Goal: Information Seeking & Learning: Learn about a topic

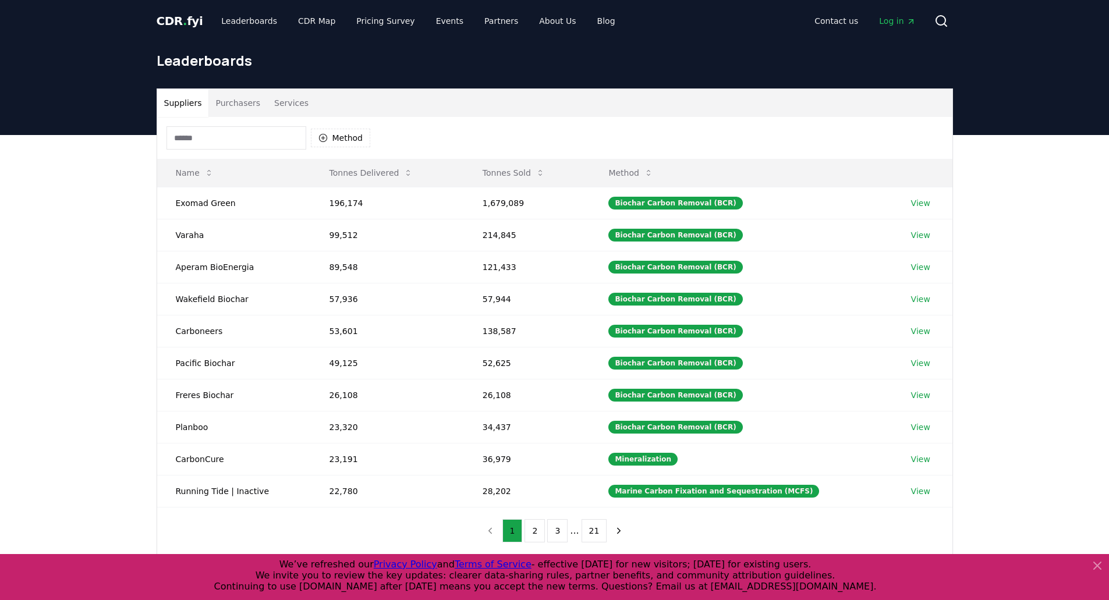
click at [227, 101] on button "Purchasers" at bounding box center [237, 103] width 59 height 28
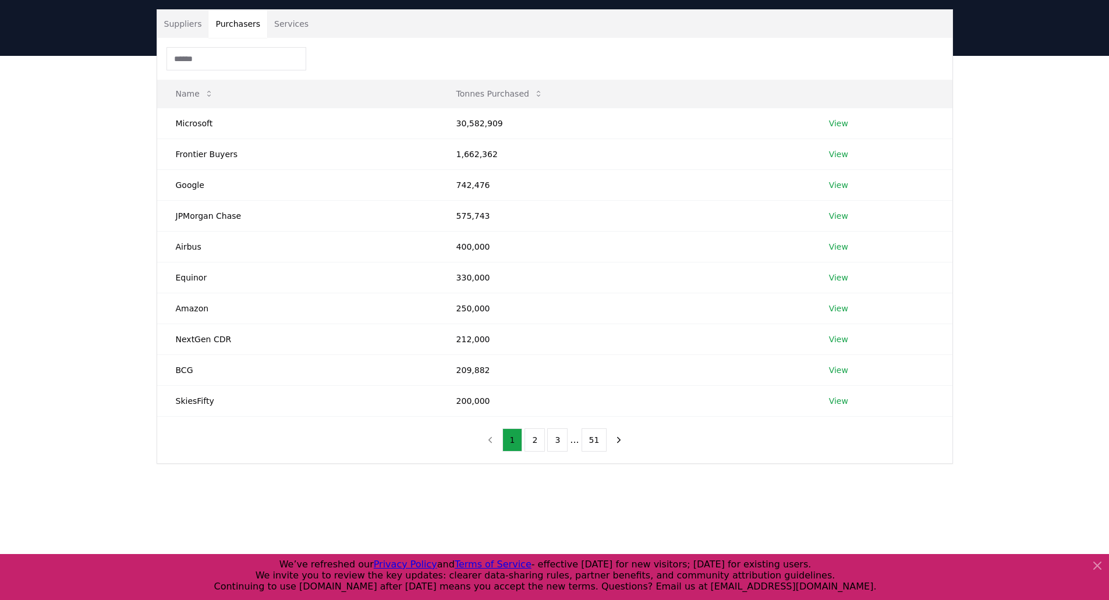
scroll to position [58, 0]
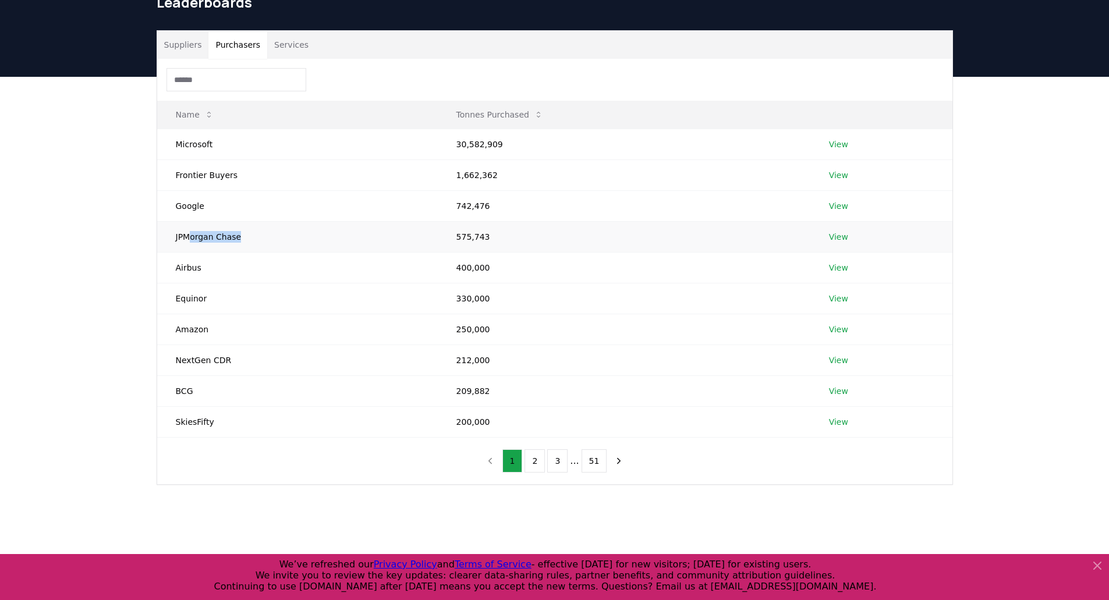
drag, startPoint x: 189, startPoint y: 235, endPoint x: 256, endPoint y: 234, distance: 66.4
click at [256, 234] on td "JPMorgan Chase" at bounding box center [297, 236] width 281 height 31
click at [234, 242] on td "JPMorgan Chase" at bounding box center [297, 236] width 281 height 31
drag, startPoint x: 282, startPoint y: 297, endPoint x: 264, endPoint y: 294, distance: 18.4
click at [282, 297] on td "Equinor" at bounding box center [297, 298] width 281 height 31
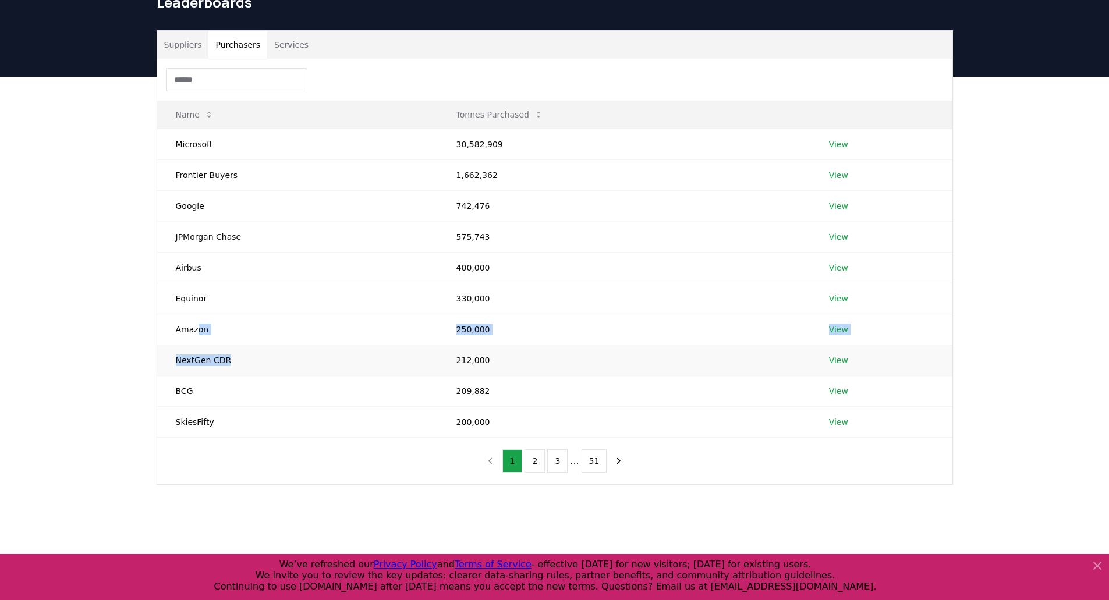
drag, startPoint x: 196, startPoint y: 331, endPoint x: 235, endPoint y: 371, distance: 55.6
click at [235, 371] on tbody "Microsoft 30,582,909 View Frontier Buyers 1,662,362 View Google 742,476 View JP…" at bounding box center [554, 283] width 795 height 308
click at [235, 371] on td "NextGen CDR" at bounding box center [297, 360] width 281 height 31
click at [198, 333] on td "Amazon" at bounding box center [297, 329] width 281 height 31
click at [189, 328] on td "Amazon" at bounding box center [297, 329] width 281 height 31
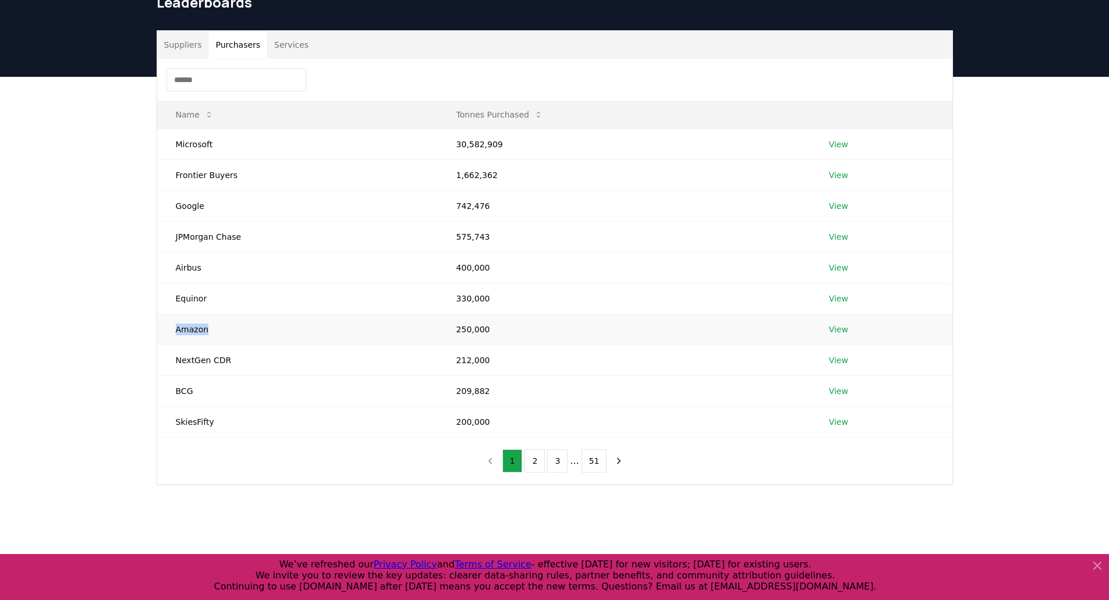
click at [189, 328] on td "Amazon" at bounding box center [297, 329] width 281 height 31
click at [201, 330] on td "Amazon" at bounding box center [297, 329] width 281 height 31
click at [207, 331] on td "Amazon" at bounding box center [297, 329] width 281 height 31
click at [535, 467] on button "2" at bounding box center [534, 460] width 20 height 23
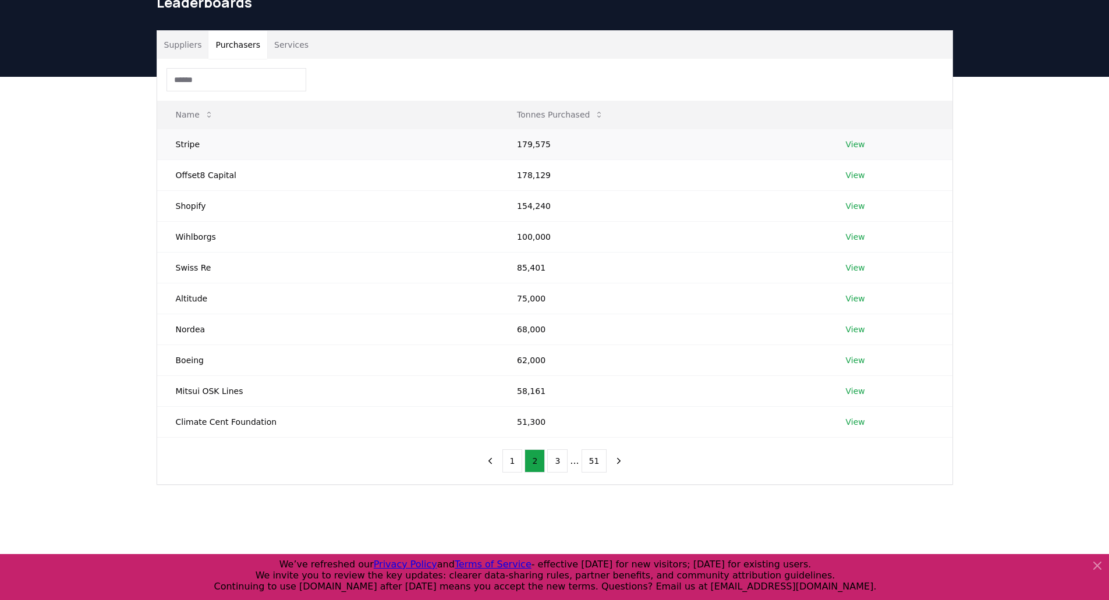
click at [849, 147] on link "View" at bounding box center [855, 145] width 19 height 12
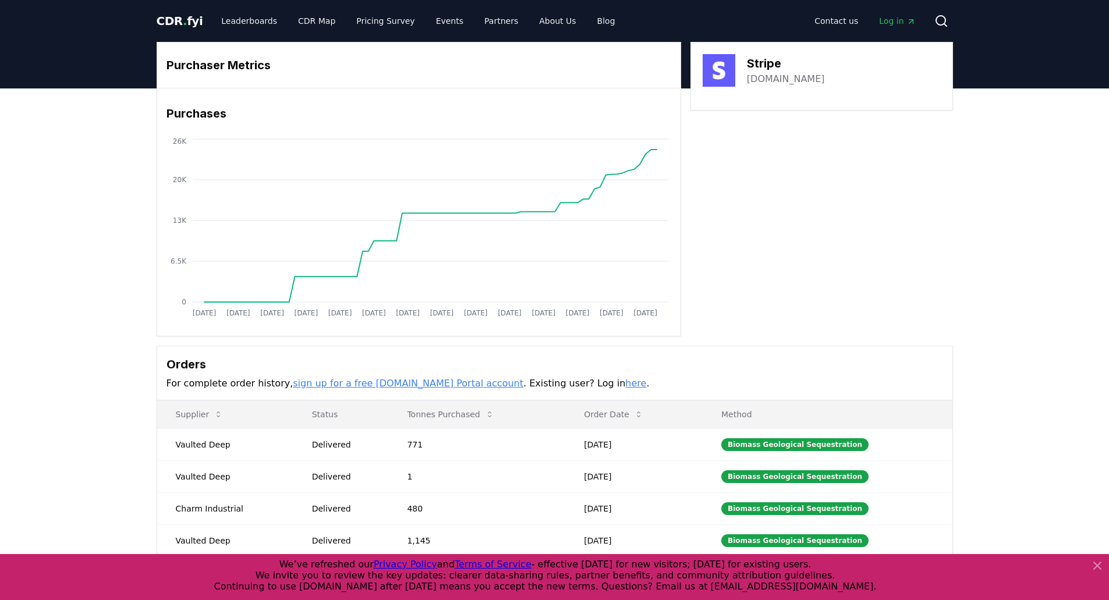
click at [81, 233] on div "Purchaser Metrics Purchases Jan 2019 Jul 2019 Jan 2020 Jul 2020 Jan 2021 Jul 20…" at bounding box center [554, 362] width 1109 height 548
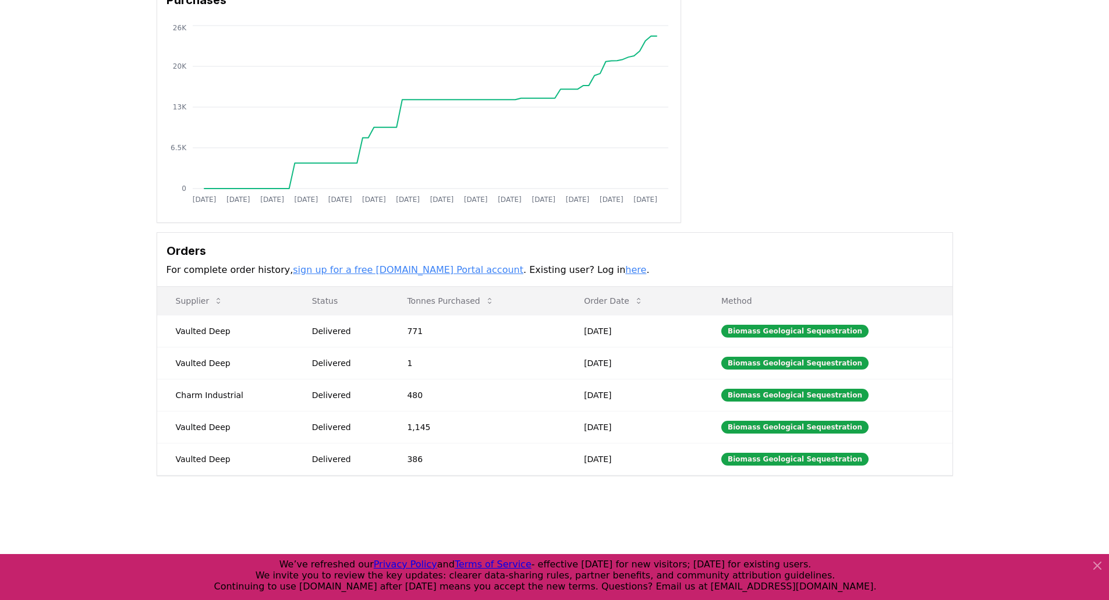
scroll to position [116, 0]
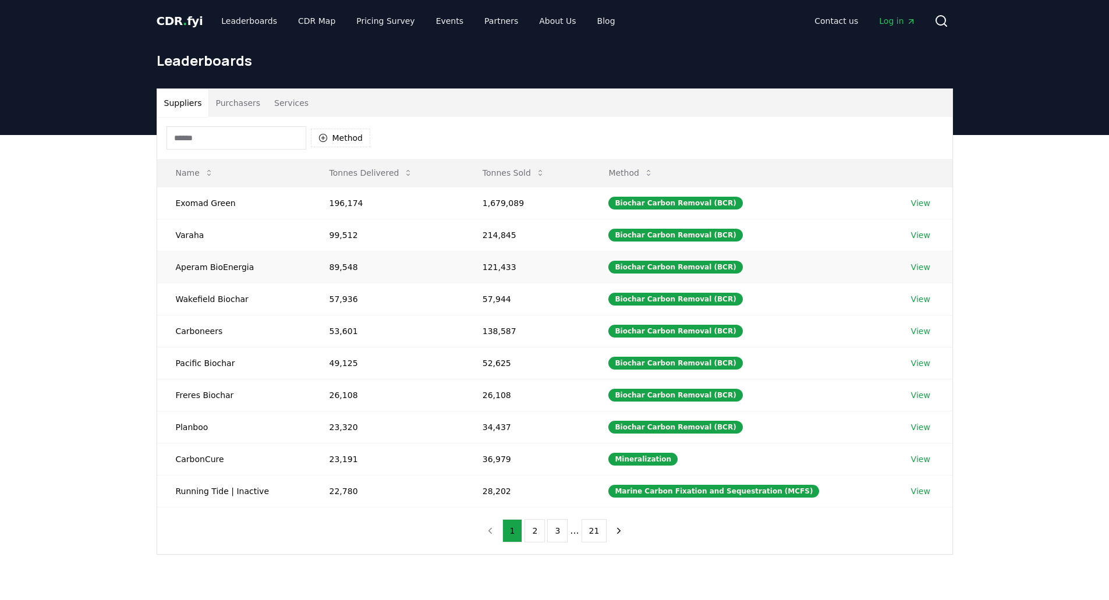
scroll to position [58, 0]
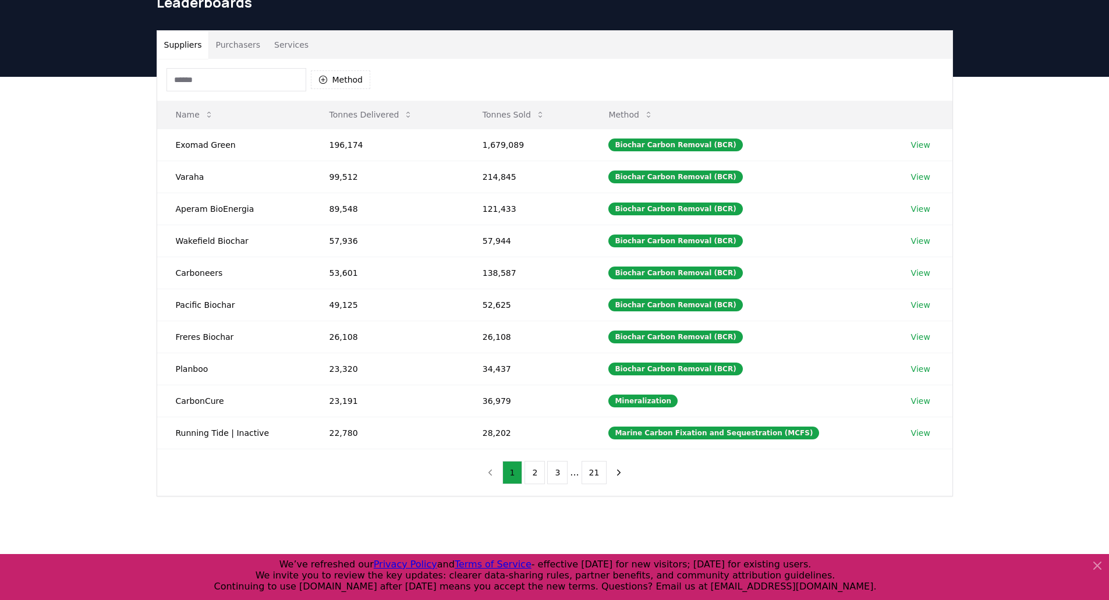
click at [232, 47] on button "Purchasers" at bounding box center [237, 45] width 59 height 28
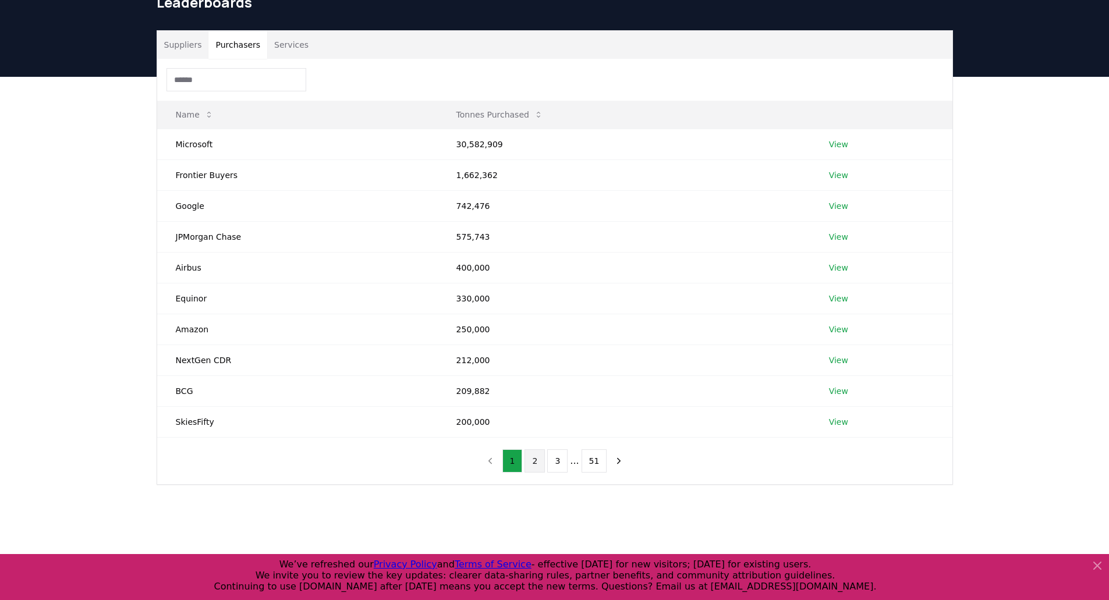
click at [538, 465] on button "2" at bounding box center [534, 460] width 20 height 23
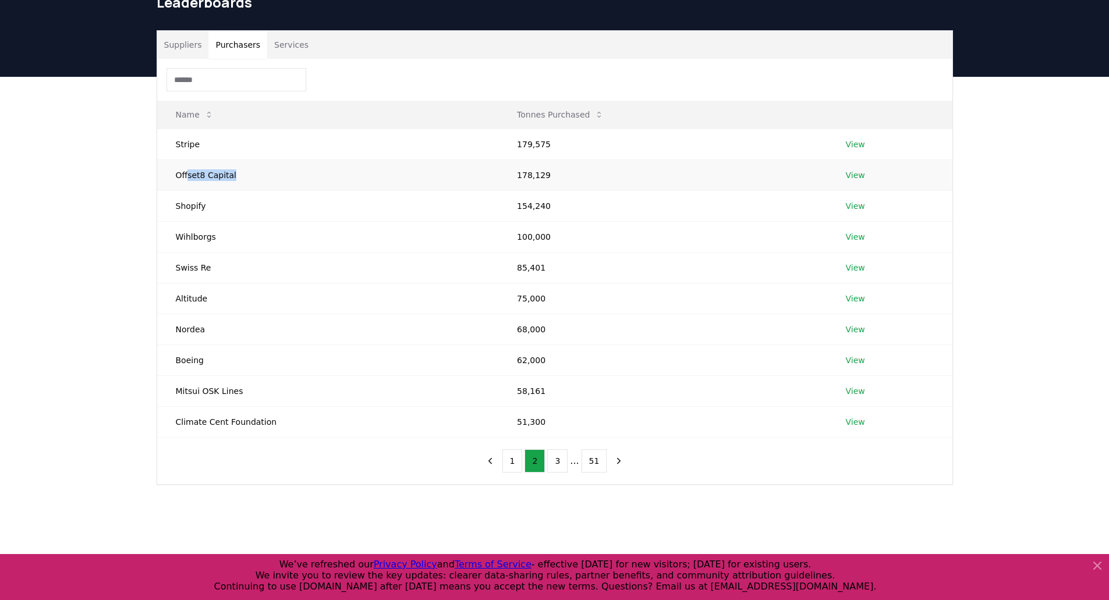
drag, startPoint x: 187, startPoint y: 176, endPoint x: 235, endPoint y: 181, distance: 48.6
click at [235, 181] on td "Offset8 Capital" at bounding box center [328, 174] width 342 height 31
click at [235, 180] on td "Offset8 Capital" at bounding box center [328, 174] width 342 height 31
click at [852, 173] on link "View" at bounding box center [855, 175] width 19 height 12
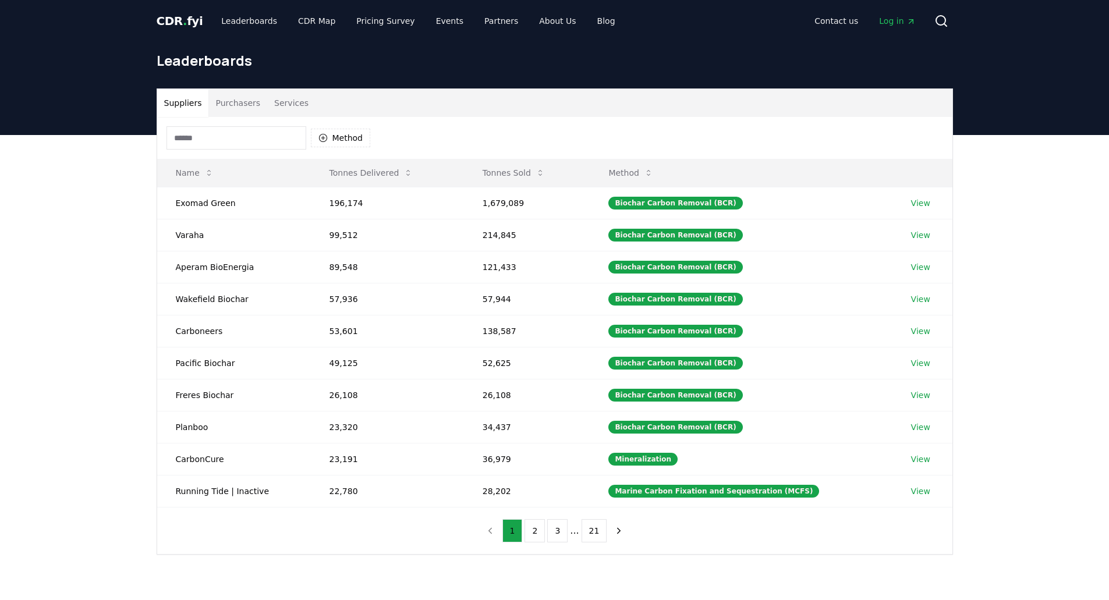
scroll to position [58, 0]
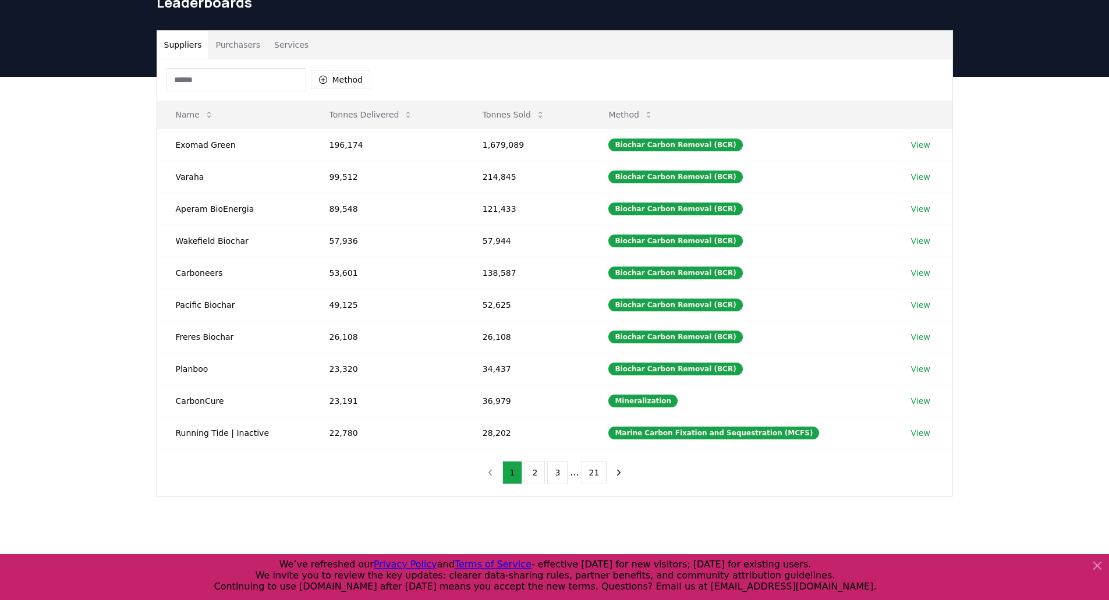
click at [216, 46] on button "Purchasers" at bounding box center [237, 45] width 59 height 28
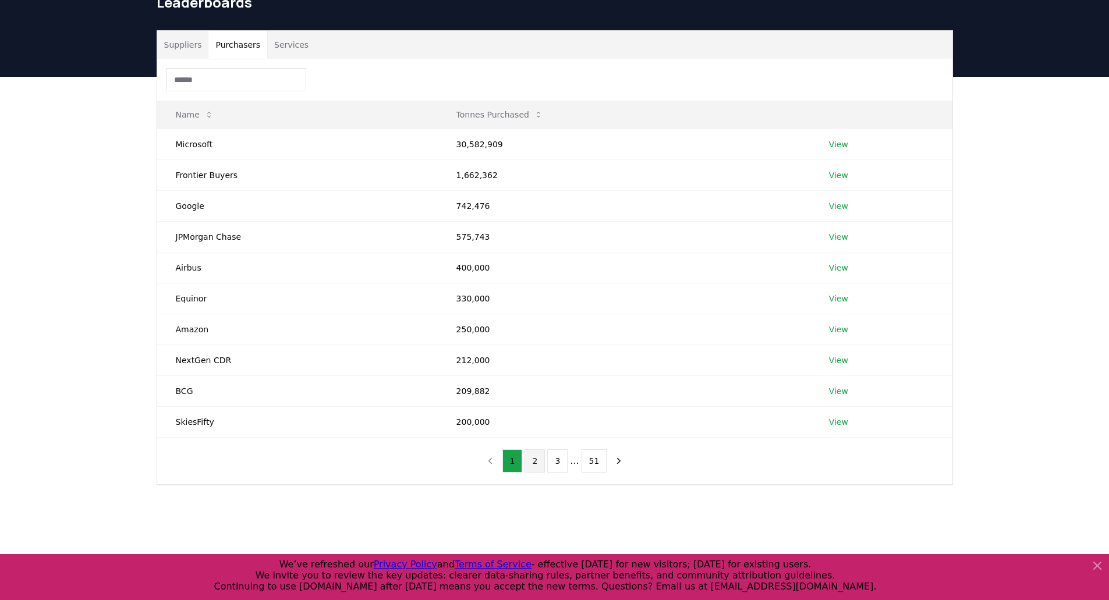
click at [531, 463] on button "2" at bounding box center [534, 460] width 20 height 23
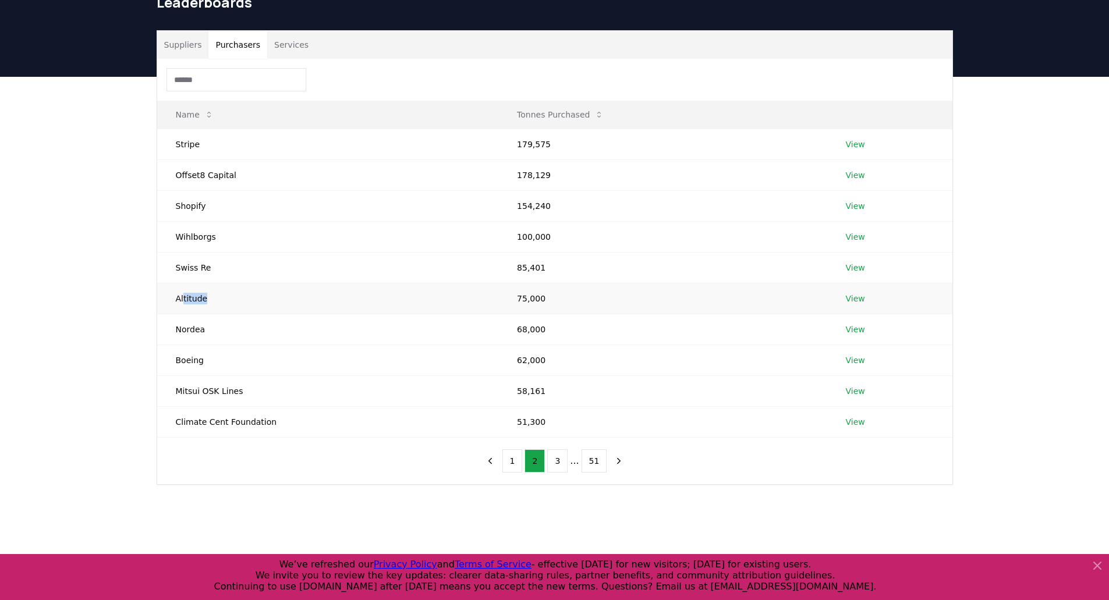
drag, startPoint x: 182, startPoint y: 298, endPoint x: 241, endPoint y: 299, distance: 58.8
click at [241, 299] on td "Altitude" at bounding box center [328, 298] width 342 height 31
drag, startPoint x: 193, startPoint y: 325, endPoint x: 224, endPoint y: 325, distance: 31.4
click at [224, 325] on td "Nordea" at bounding box center [328, 329] width 342 height 31
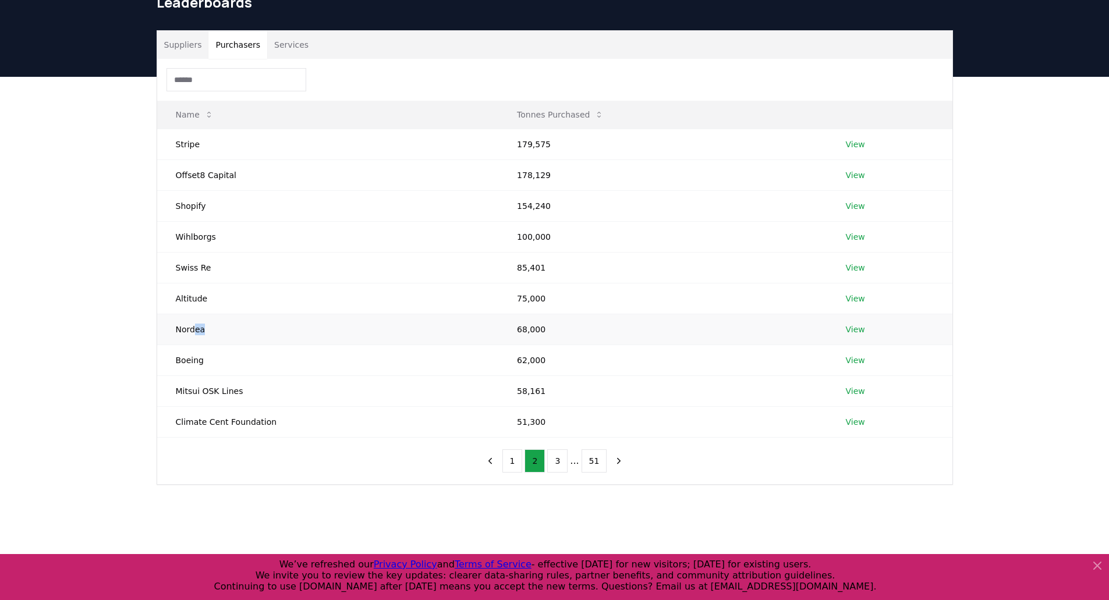
click at [224, 325] on td "Nordea" at bounding box center [328, 329] width 342 height 31
drag, startPoint x: 193, startPoint y: 360, endPoint x: 233, endPoint y: 356, distance: 39.9
click at [233, 356] on td "Boeing" at bounding box center [328, 360] width 342 height 31
click at [558, 460] on button "3" at bounding box center [557, 460] width 20 height 23
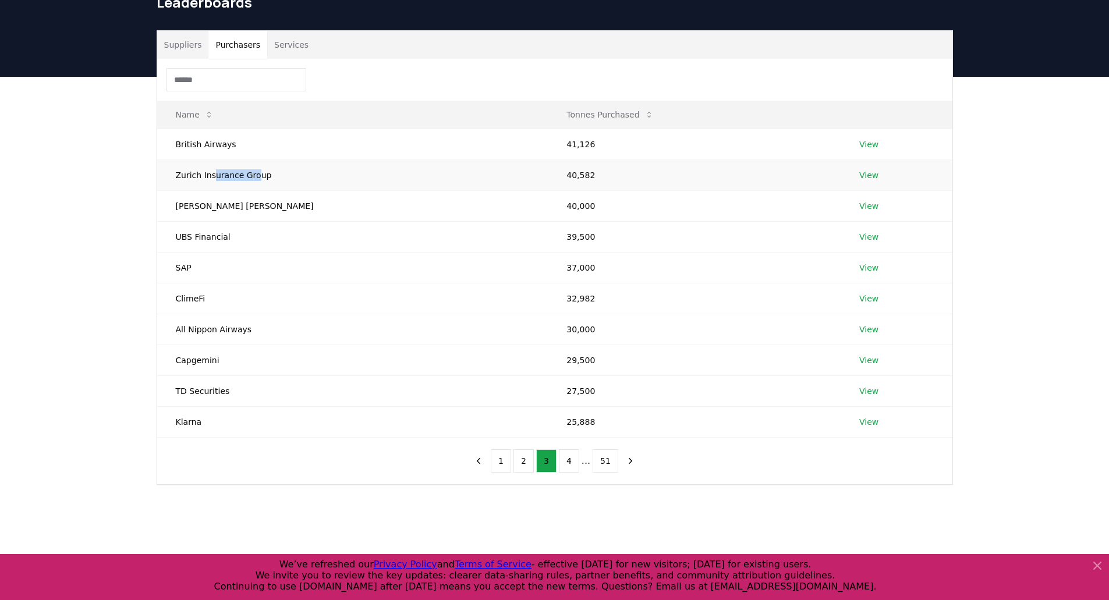
drag, startPoint x: 213, startPoint y: 175, endPoint x: 254, endPoint y: 178, distance: 41.4
click at [254, 178] on td "Zurich Insurance Group" at bounding box center [352, 174] width 391 height 31
click at [59, 235] on div "Suppliers Purchasers Services Name Tonnes Purchased British Airways 41,126 View…" at bounding box center [554, 304] width 1109 height 455
drag, startPoint x: 202, startPoint y: 238, endPoint x: 211, endPoint y: 238, distance: 8.7
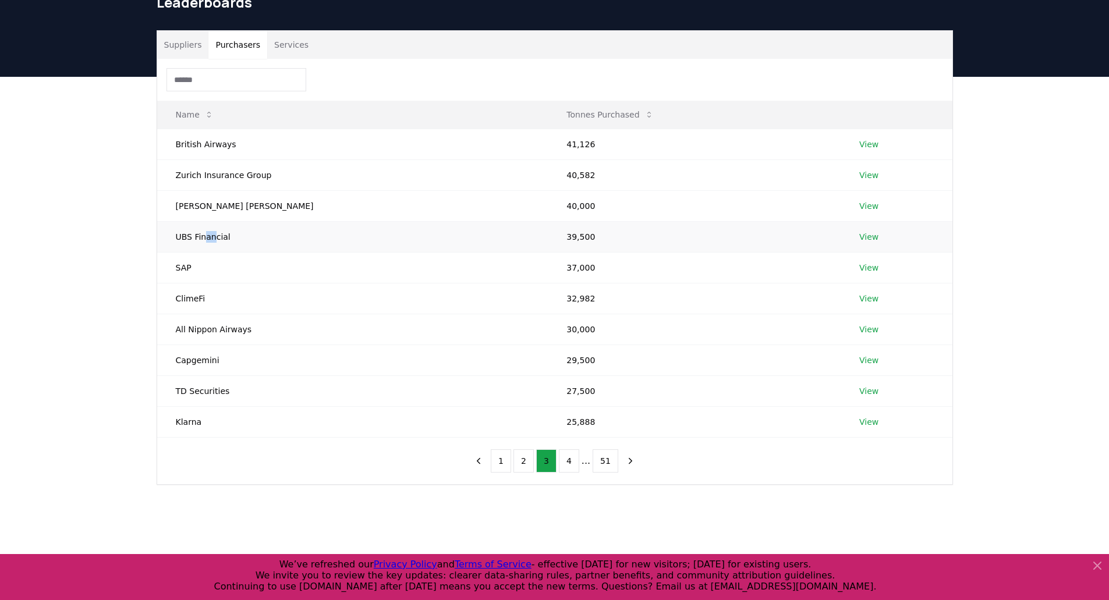
click at [211, 238] on td "UBS Financial" at bounding box center [352, 236] width 391 height 31
drag, startPoint x: 199, startPoint y: 360, endPoint x: 204, endPoint y: 396, distance: 37.0
click at [204, 396] on tbody "British Airways 41,126 View Zurich Insurance Group 40,582 View Morgan Stanley 4…" at bounding box center [554, 283] width 795 height 308
click at [181, 422] on td "Klarna" at bounding box center [352, 421] width 391 height 31
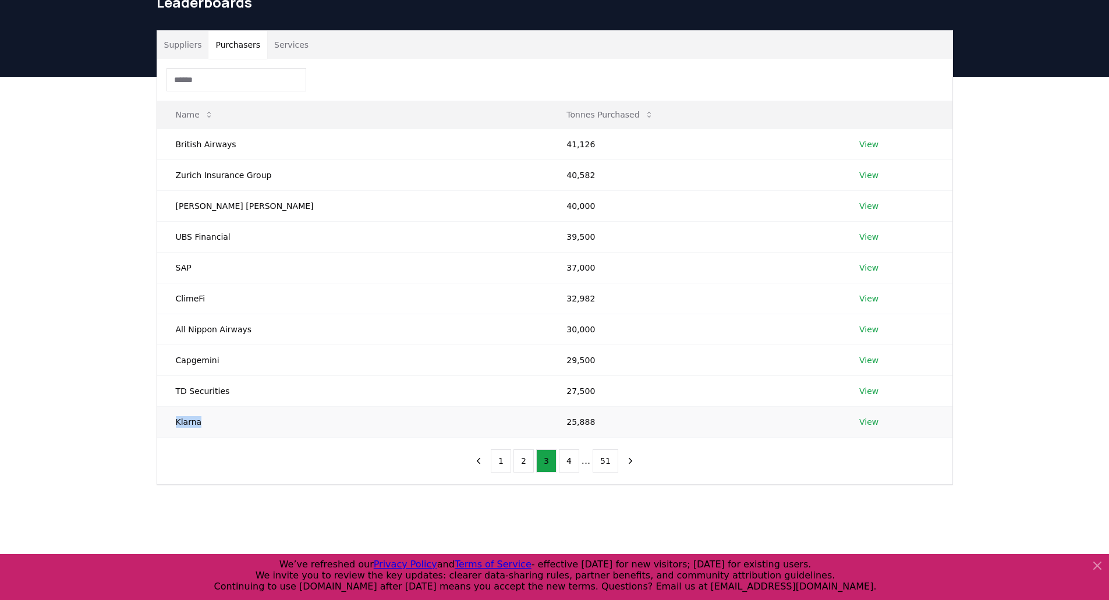
drag, startPoint x: 176, startPoint y: 422, endPoint x: 210, endPoint y: 420, distance: 33.8
click at [210, 420] on td "Klarna" at bounding box center [352, 421] width 391 height 31
click at [569, 458] on button "4" at bounding box center [569, 460] width 20 height 23
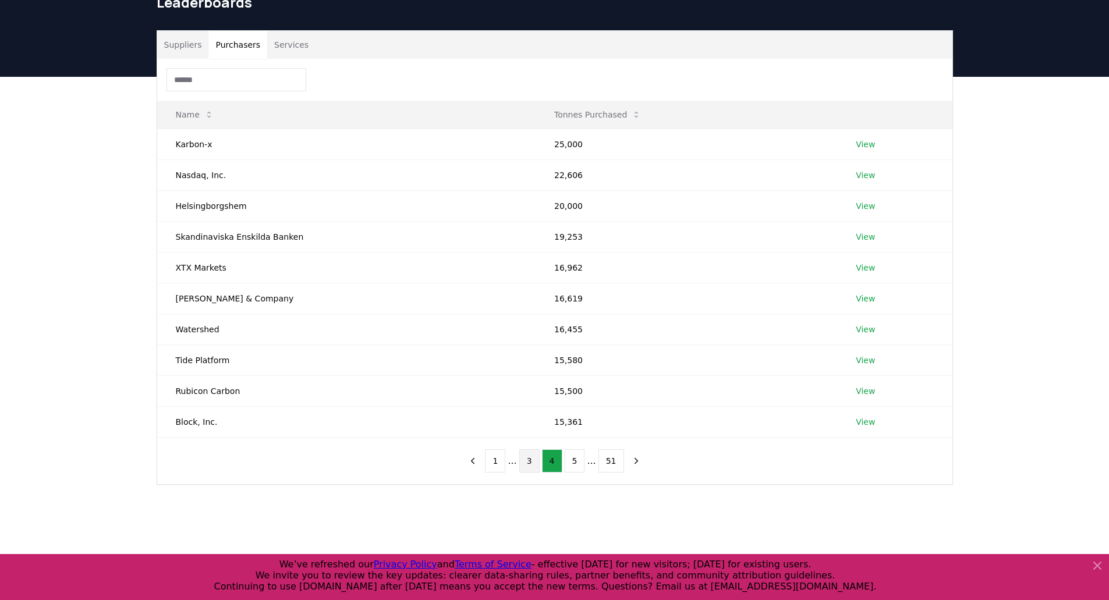
click at [530, 464] on button "3" at bounding box center [529, 460] width 20 height 23
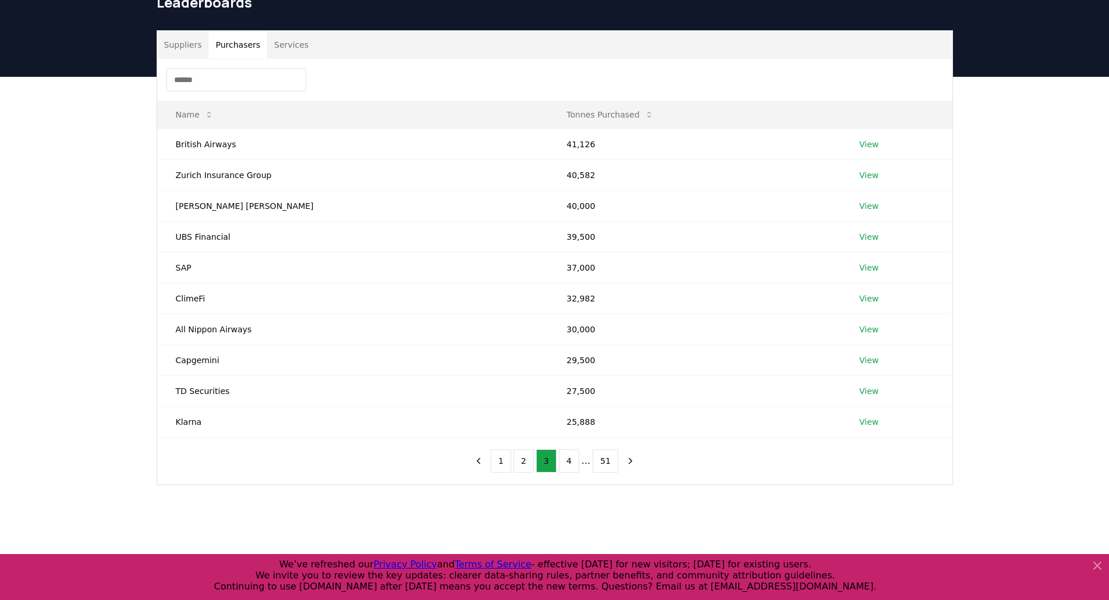
click at [99, 284] on div "Suppliers Purchasers Services Name Tonnes Purchased British Airways 41,126 View…" at bounding box center [554, 304] width 1109 height 455
click at [529, 460] on button "2" at bounding box center [523, 460] width 20 height 23
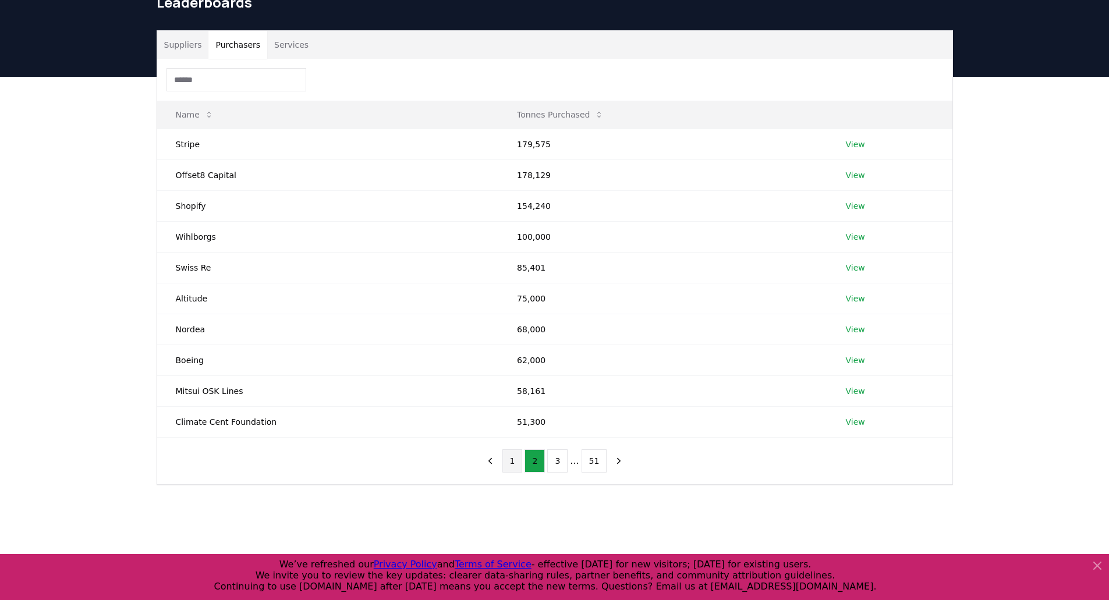
click at [516, 470] on button "1" at bounding box center [512, 460] width 20 height 23
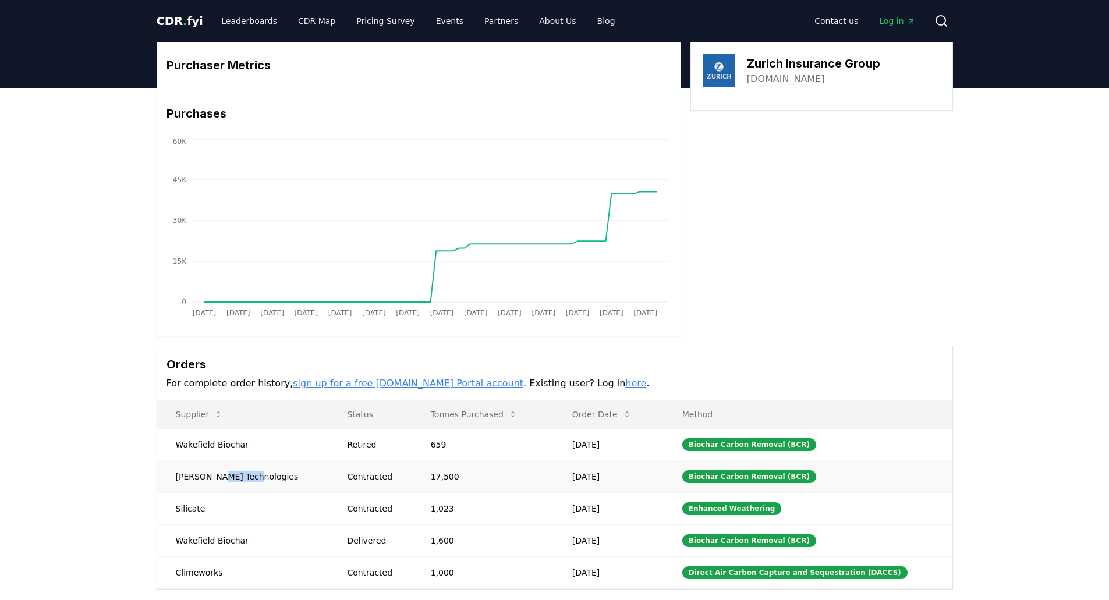
drag, startPoint x: 226, startPoint y: 476, endPoint x: 244, endPoint y: 474, distance: 17.5
click at [244, 474] on td "[PERSON_NAME] Technologies" at bounding box center [243, 476] width 172 height 32
click at [244, 473] on td "[PERSON_NAME] Technologies" at bounding box center [243, 476] width 172 height 32
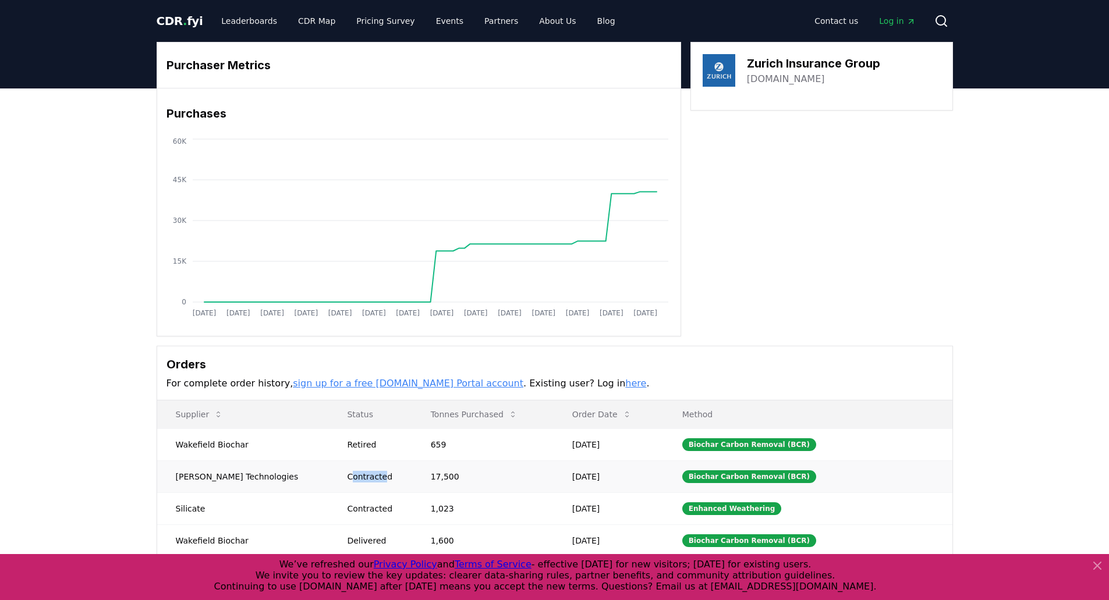
drag, startPoint x: 310, startPoint y: 473, endPoint x: 343, endPoint y: 472, distance: 32.6
click at [347, 472] on div "Contracted" at bounding box center [374, 477] width 55 height 12
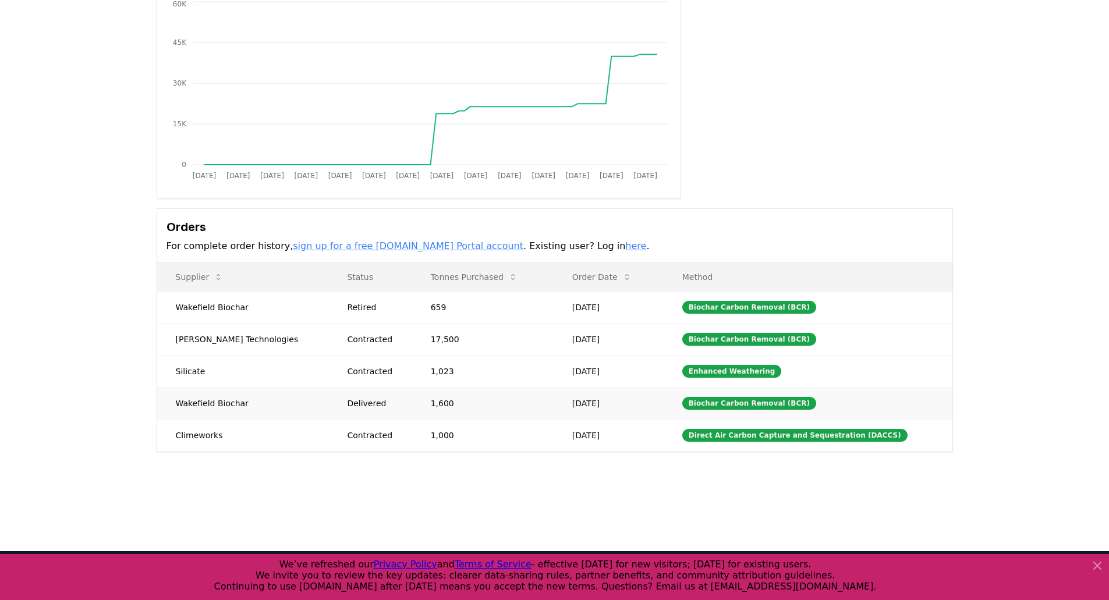
scroll to position [116, 0]
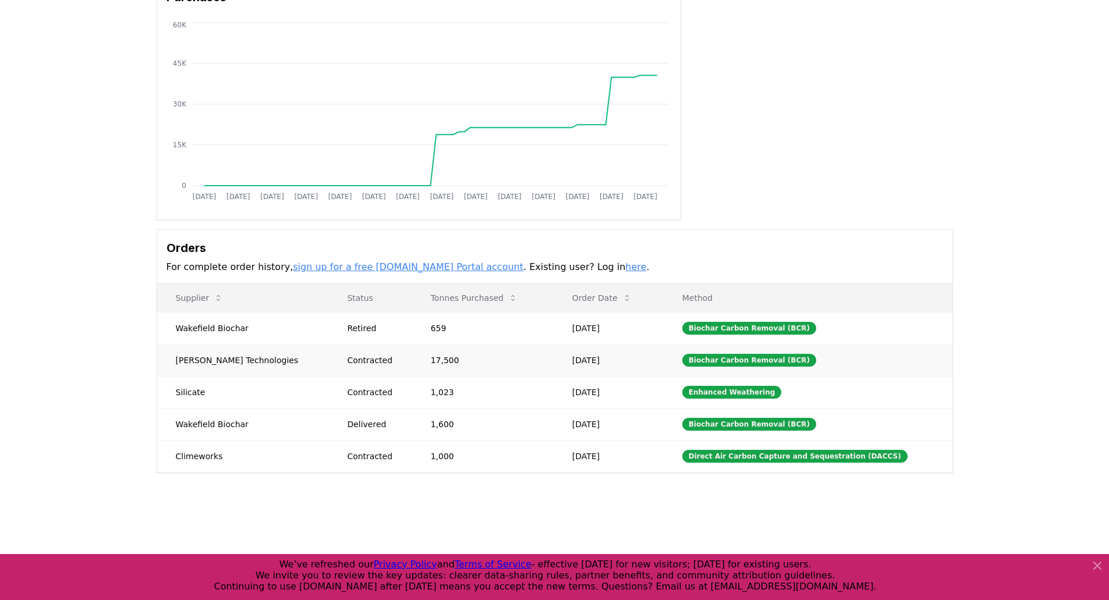
click at [236, 360] on td "[PERSON_NAME] Technologies" at bounding box center [243, 360] width 172 height 32
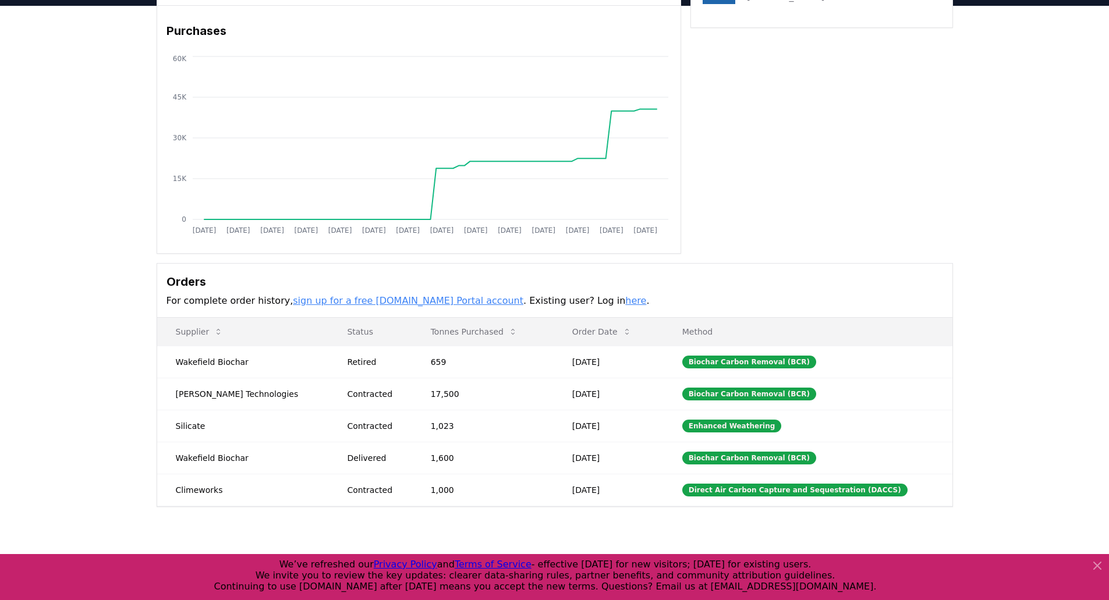
scroll to position [0, 0]
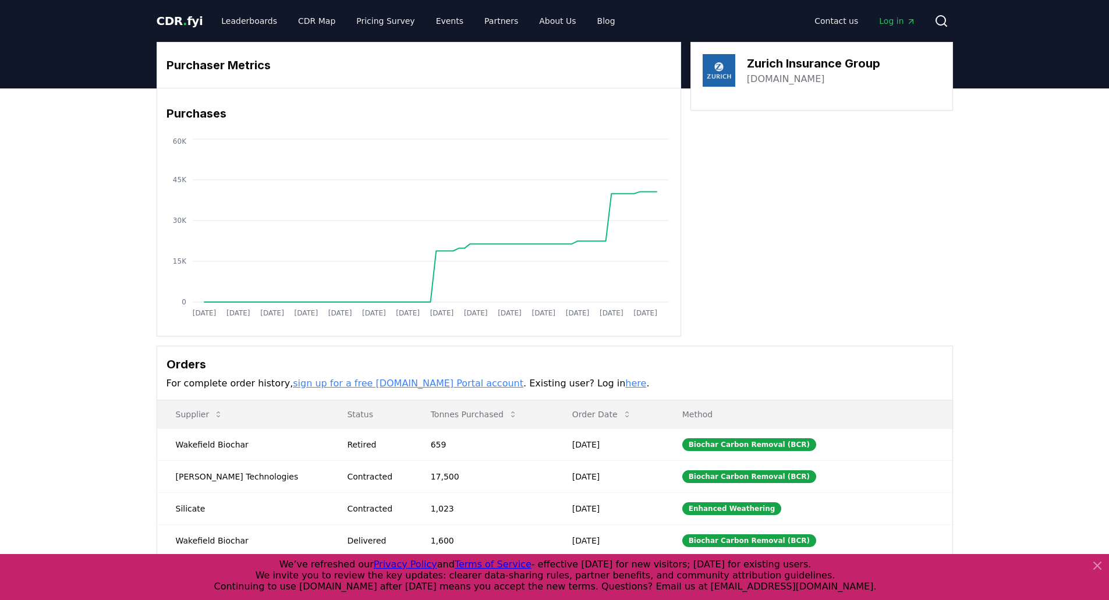
click at [731, 194] on div "Purchaser Metrics Purchases [DATE] [DATE] [DATE] [DATE] [DATE] [DATE] [DATE] [D…" at bounding box center [555, 189] width 796 height 295
drag, startPoint x: 178, startPoint y: 476, endPoint x: 249, endPoint y: 481, distance: 71.2
click at [249, 481] on td "[PERSON_NAME] Technologies" at bounding box center [243, 476] width 172 height 32
copy td "[PERSON_NAME] Technologies"
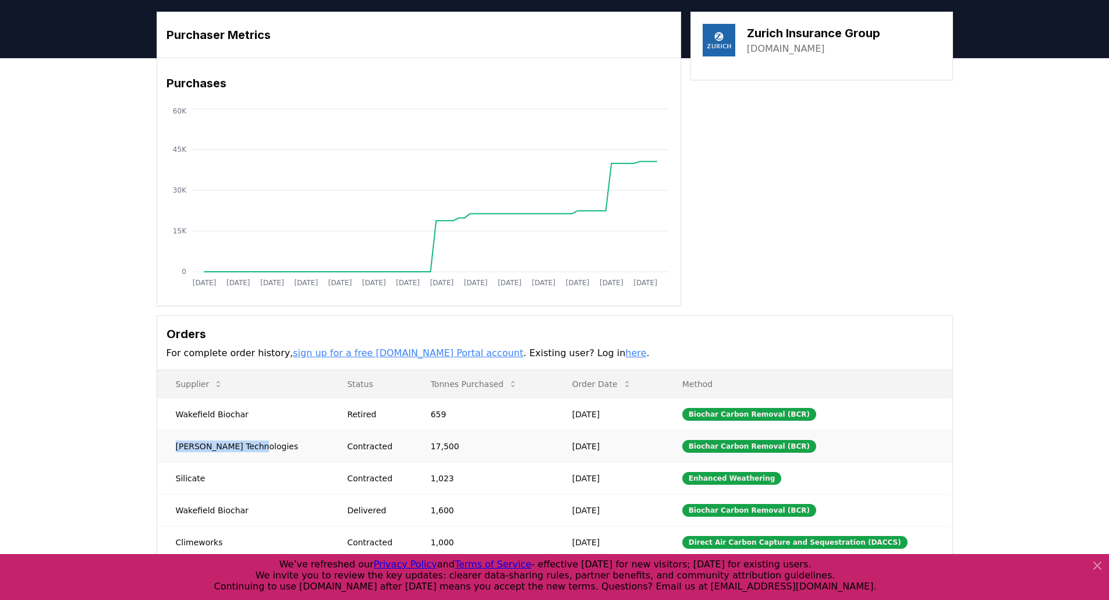
scroll to position [58, 0]
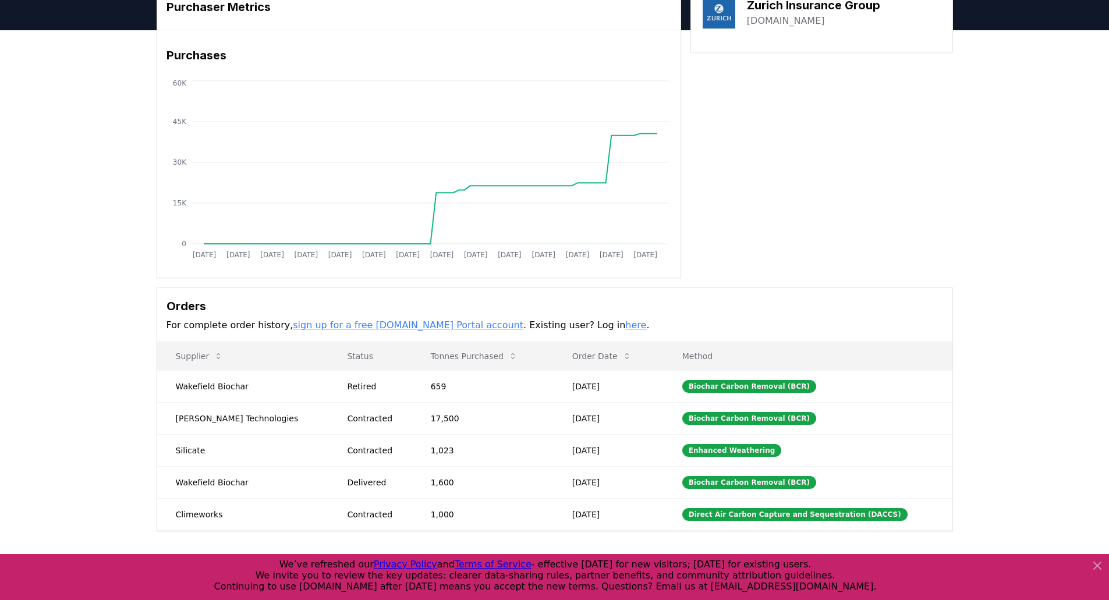
click at [21, 432] on div "Purchaser Metrics Purchases Jan 2019 Jul 2019 Jan 2020 Jul 2020 Jan 2021 Jul 20…" at bounding box center [554, 304] width 1109 height 548
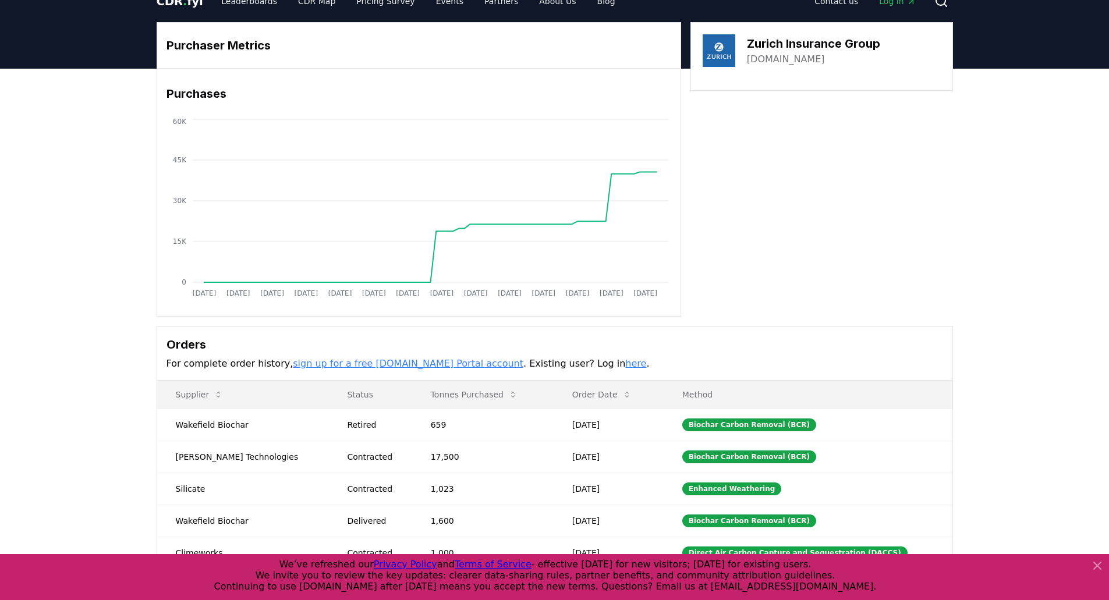
scroll to position [0, 0]
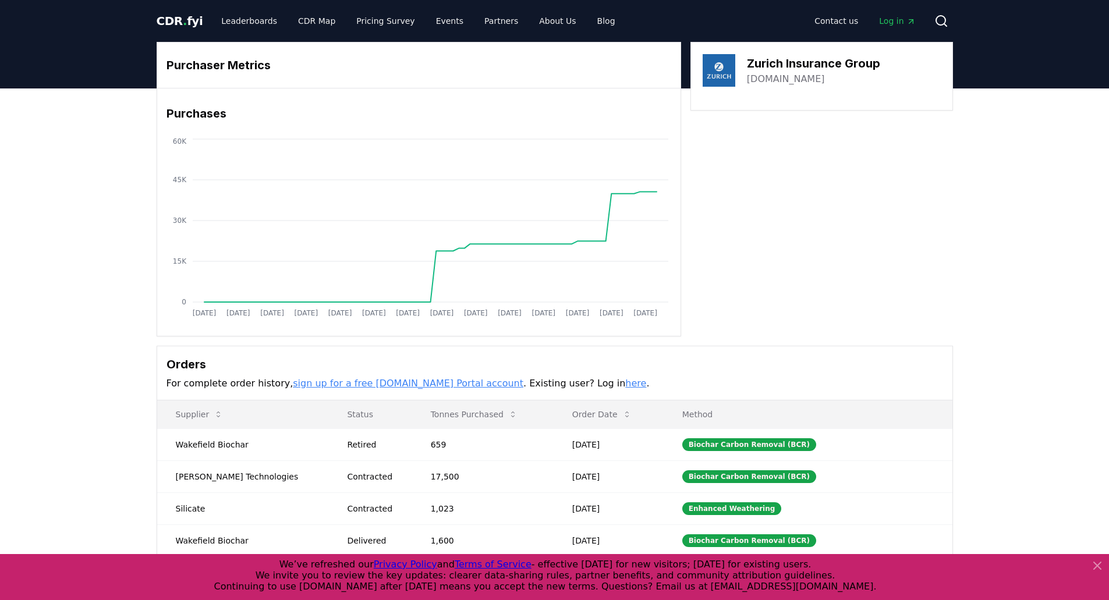
click at [842, 239] on div "Purchaser Metrics Purchases Jan 2019 Jul 2019 Jan 2020 Jul 2020 Jan 2021 Jul 20…" at bounding box center [555, 189] width 796 height 295
click at [886, 213] on div "Purchaser Metrics Purchases Jan 2019 Jul 2019 Jan 2020 Jul 2020 Jan 2021 Jul 20…" at bounding box center [555, 189] width 796 height 295
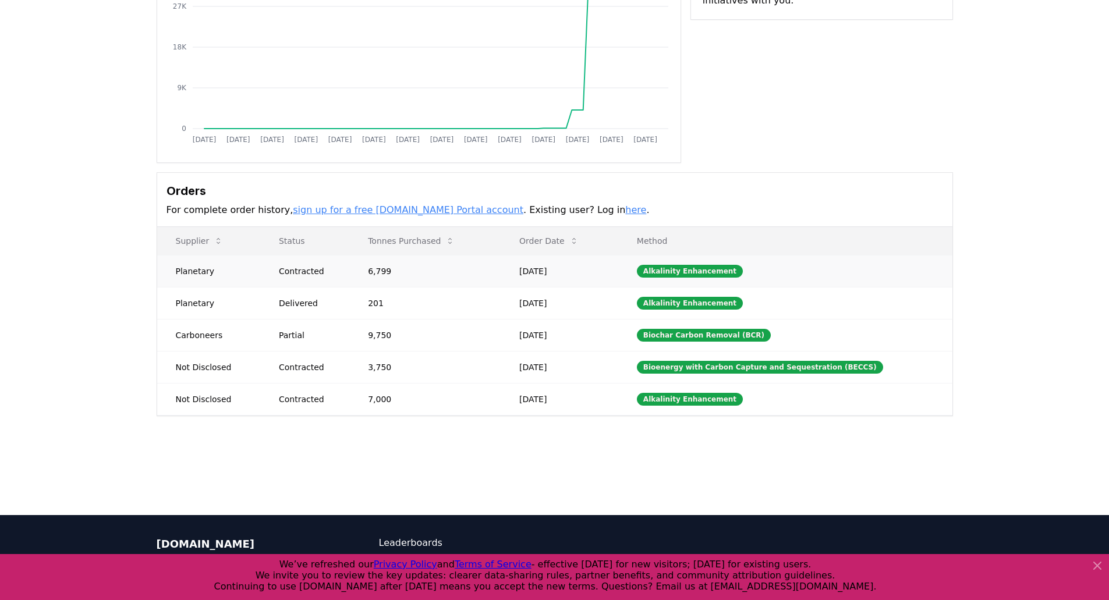
scroll to position [175, 0]
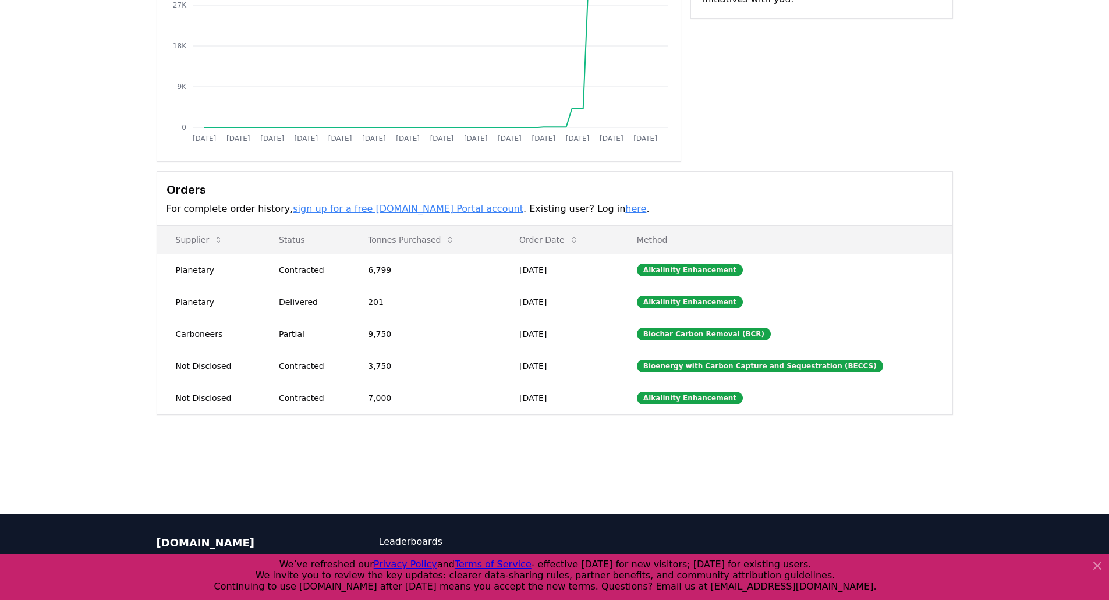
click at [99, 357] on div "Purchaser Metrics Purchases [DATE] [DATE] [DATE] [DATE] [DATE] [DATE] [DATE] [D…" at bounding box center [554, 188] width 1109 height 548
click at [391, 423] on div "Purchaser Metrics Purchases [DATE] [DATE] [DATE] [DATE] [DATE] [DATE] [DATE] [D…" at bounding box center [554, 188] width 1109 height 548
click at [533, 432] on div "Purchaser Metrics Purchases Jan 2019 Jul 2019 Jan 2020 Jul 2020 Jan 2021 Jul 20…" at bounding box center [554, 188] width 1109 height 548
click at [533, 430] on div "Purchaser Metrics Purchases Jan 2019 Jul 2019 Jan 2020 Jul 2020 Jan 2021 Jul 20…" at bounding box center [554, 188] width 1109 height 548
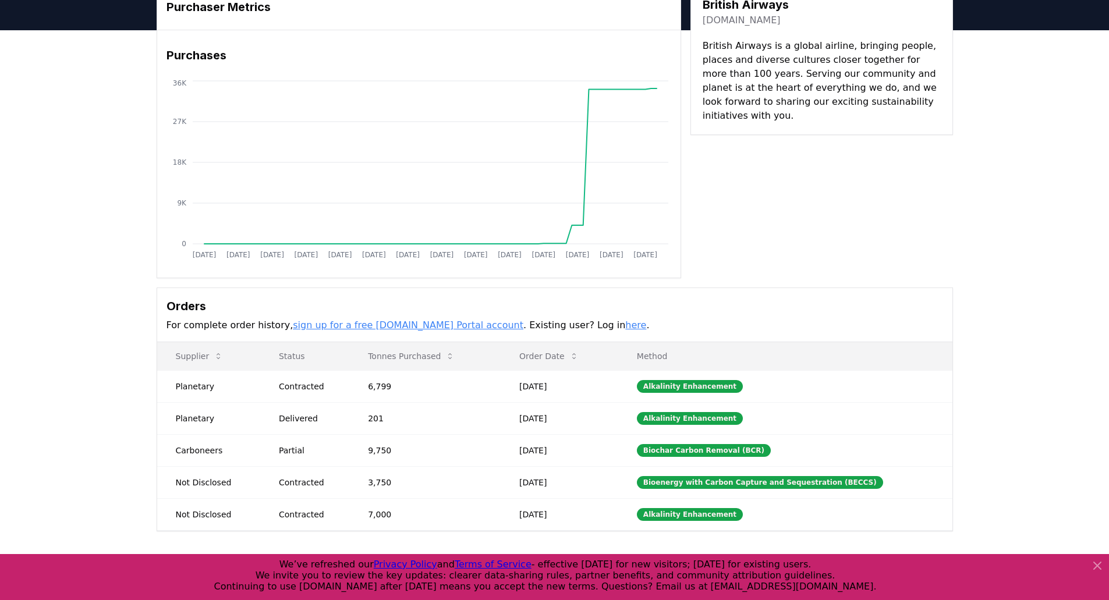
scroll to position [0, 0]
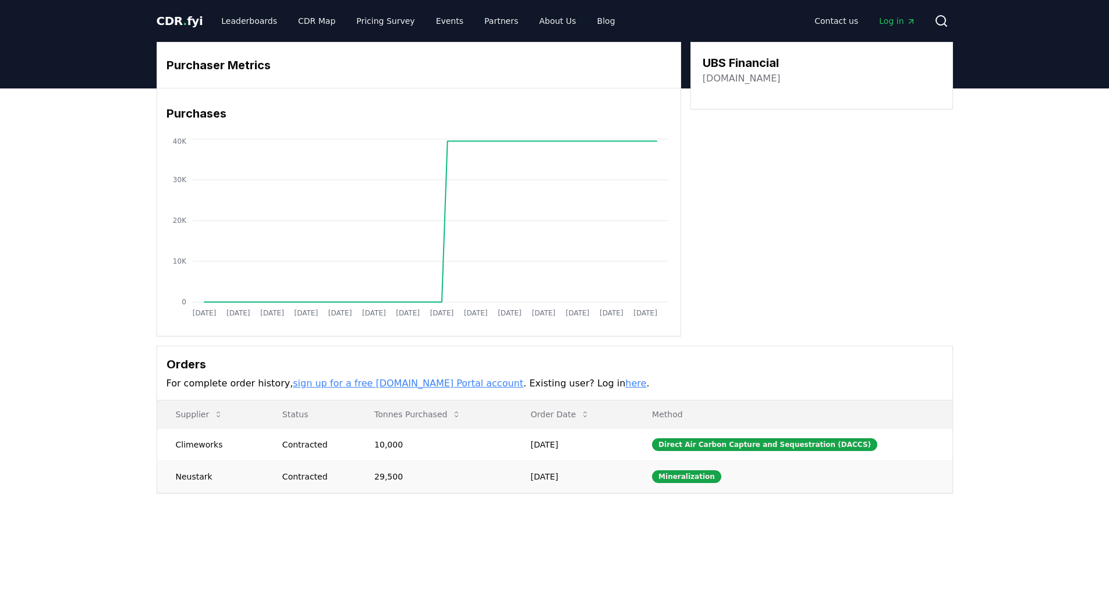
drag, startPoint x: 220, startPoint y: 479, endPoint x: 170, endPoint y: 477, distance: 50.1
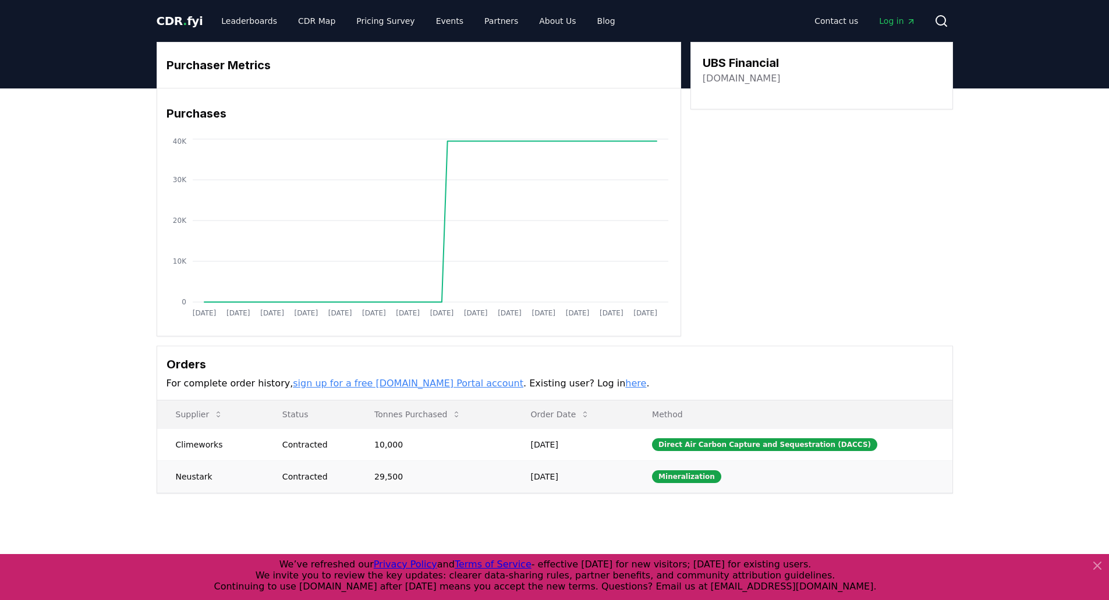
click at [183, 476] on td "Neustark" at bounding box center [210, 476] width 107 height 32
click at [231, 508] on div "Purchaser Metrics Purchases [DATE] [DATE] [DATE] [DATE] [DATE] [DATE] [DATE] [D…" at bounding box center [554, 314] width 1109 height 452
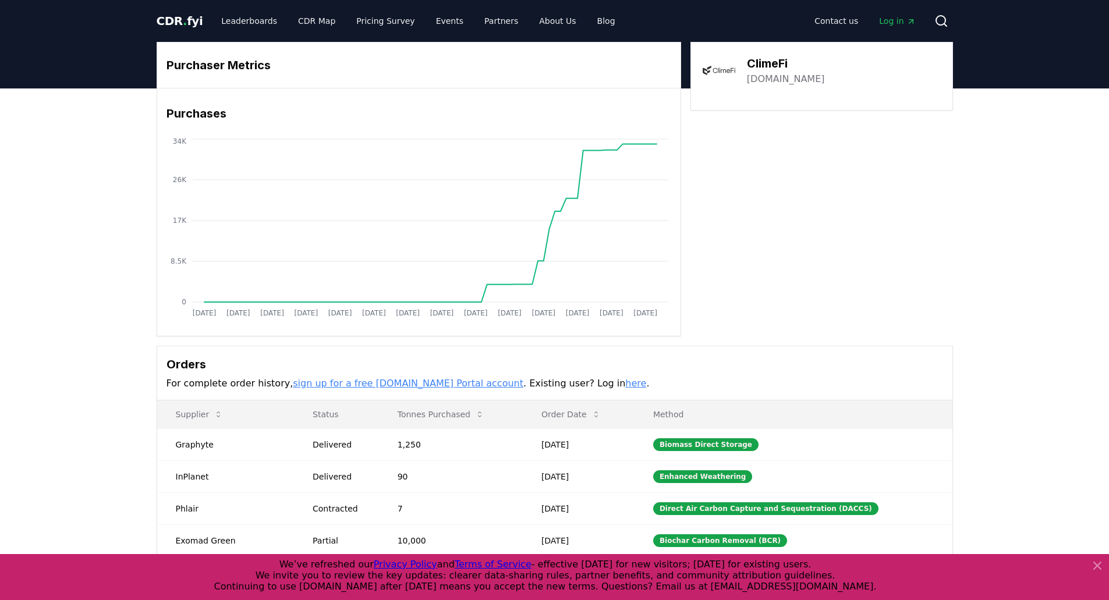
drag, startPoint x: 764, startPoint y: 65, endPoint x: 721, endPoint y: 133, distance: 79.8
click at [731, 172] on div "Purchaser Metrics Purchases Jan 2019 Jul 2019 Jan 2020 Jul 2020 Jan 2021 Jul 20…" at bounding box center [555, 189] width 796 height 295
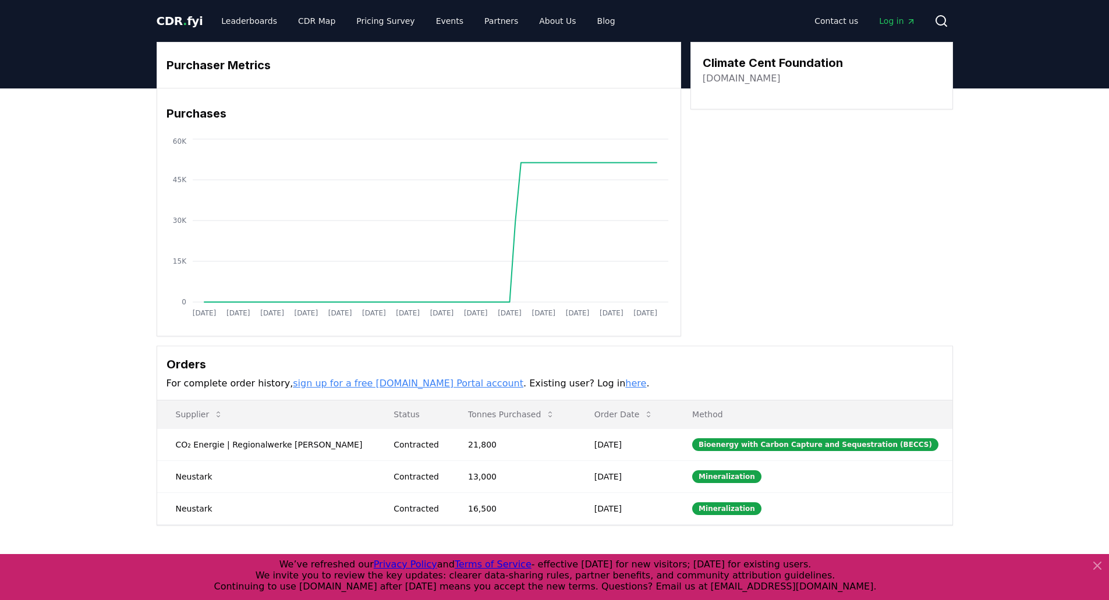
click at [752, 80] on link "[DOMAIN_NAME]" at bounding box center [742, 79] width 78 height 14
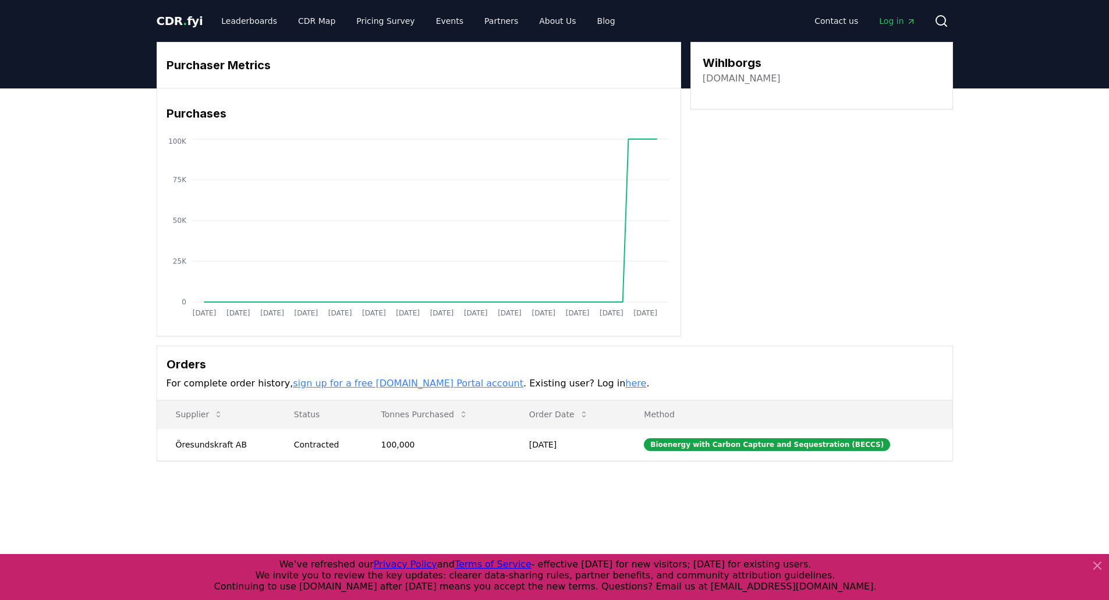
click at [739, 75] on link "wihlborgs.se" at bounding box center [742, 79] width 78 height 14
